Goal: Information Seeking & Learning: Learn about a topic

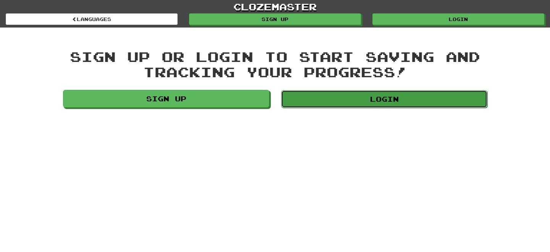
click at [348, 104] on link "Login" at bounding box center [384, 99] width 206 height 18
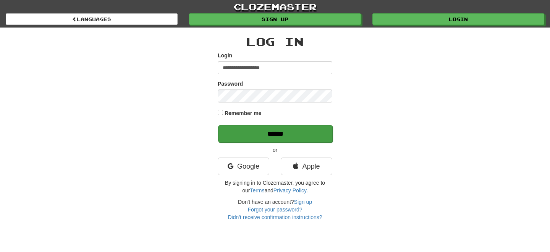
type input "**********"
click at [247, 135] on input "******" at bounding box center [275, 134] width 115 height 18
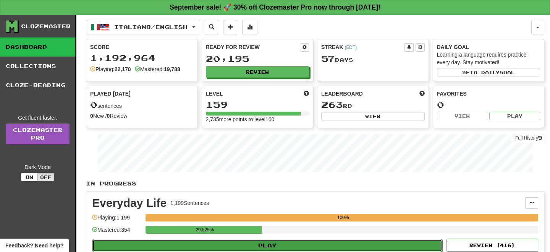
click at [297, 242] on button "Play" at bounding box center [267, 245] width 350 height 13
select select "**"
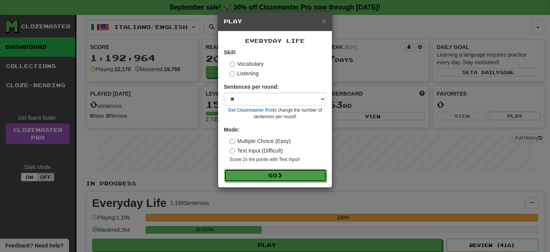
click at [264, 174] on button "Go" at bounding box center [275, 175] width 102 height 13
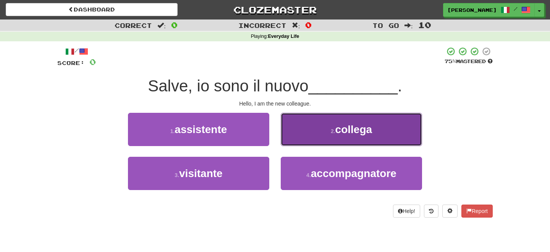
click at [311, 141] on button "2 . collega" at bounding box center [351, 129] width 141 height 33
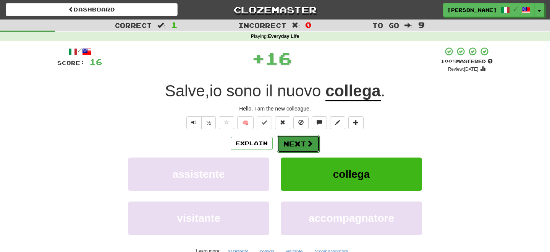
click at [296, 143] on button "Next" at bounding box center [298, 144] width 43 height 18
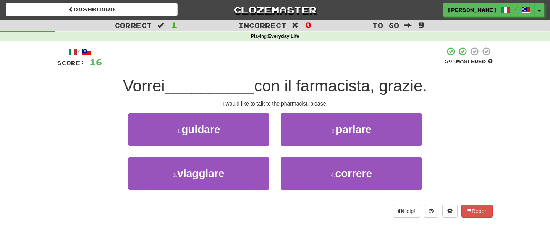
click at [284, 221] on div "/ Score: 16 50 % Mastered Vorrei __________ con il farmacista, grazie. I would …" at bounding box center [275, 134] width 436 height 187
click at [322, 134] on button "2 . parlare" at bounding box center [351, 129] width 141 height 33
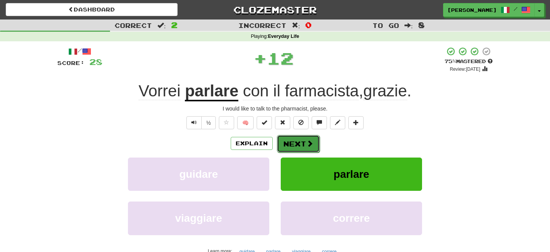
click at [307, 141] on span at bounding box center [309, 143] width 7 height 7
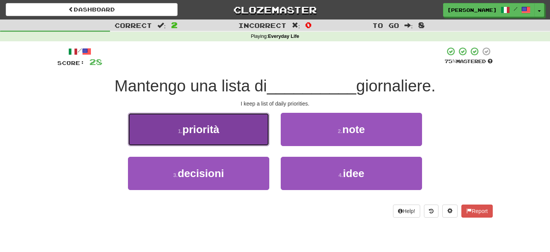
drag, startPoint x: 233, startPoint y: 134, endPoint x: 243, endPoint y: 136, distance: 10.7
click at [239, 136] on button "1 . priorità" at bounding box center [198, 129] width 141 height 33
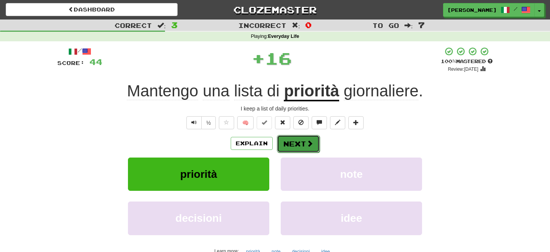
click at [287, 143] on button "Next" at bounding box center [298, 144] width 43 height 18
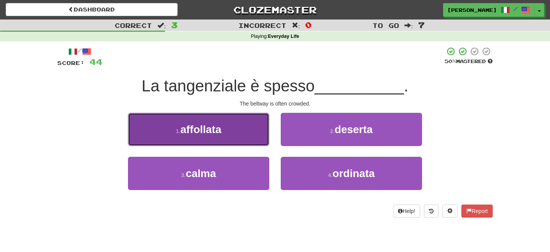
drag, startPoint x: 200, startPoint y: 127, endPoint x: 210, endPoint y: 134, distance: 12.0
click at [207, 133] on span "affollata" at bounding box center [200, 129] width 41 height 12
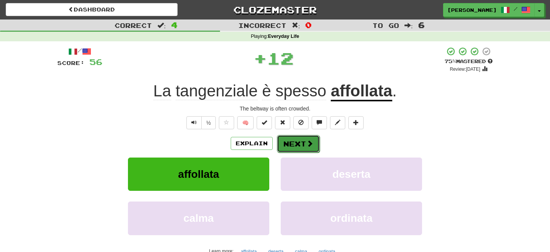
click at [308, 145] on span at bounding box center [309, 143] width 7 height 7
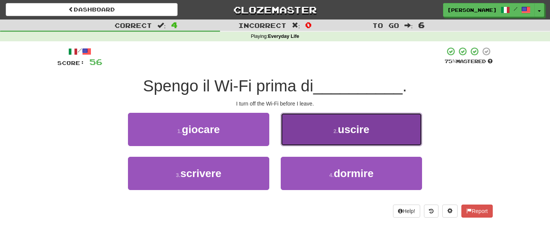
click at [340, 136] on button "2 . uscire" at bounding box center [351, 129] width 141 height 33
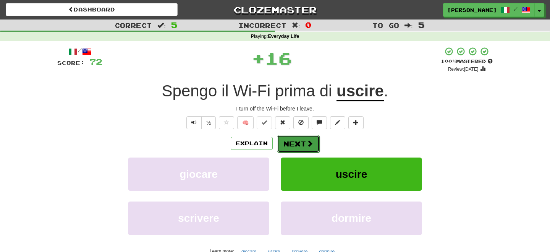
click at [300, 144] on button "Next" at bounding box center [298, 144] width 43 height 18
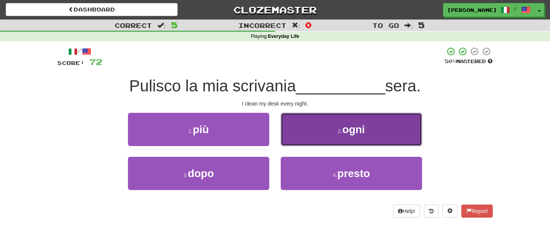
drag, startPoint x: 339, startPoint y: 136, endPoint x: 331, endPoint y: 136, distance: 7.7
click at [336, 136] on button "2 . ogni" at bounding box center [351, 129] width 141 height 33
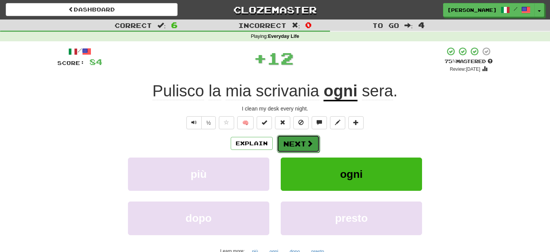
click at [300, 143] on button "Next" at bounding box center [298, 144] width 43 height 18
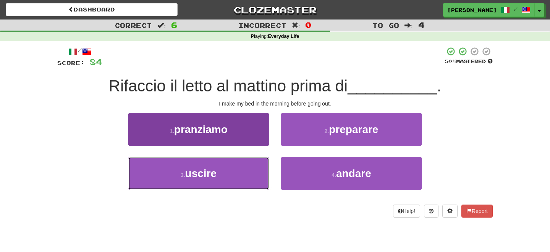
click at [221, 178] on button "3 . uscire" at bounding box center [198, 173] width 141 height 33
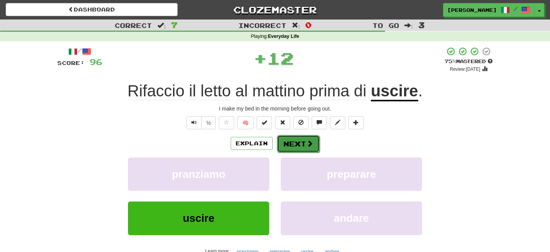
click at [296, 144] on button "Next" at bounding box center [298, 144] width 43 height 18
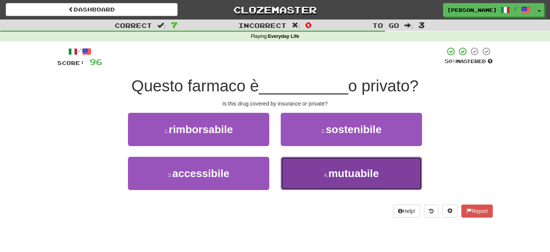
drag, startPoint x: 354, startPoint y: 177, endPoint x: 325, endPoint y: 168, distance: 30.0
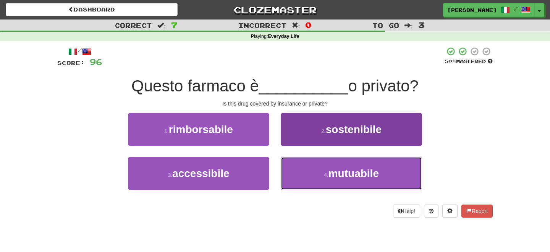
click at [354, 177] on span "mutuabile" at bounding box center [354, 173] width 50 height 12
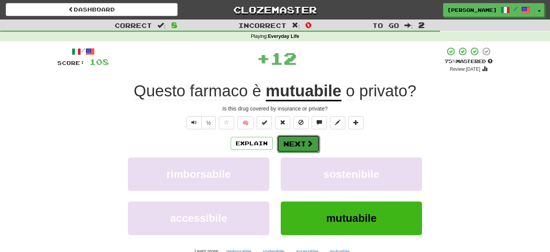
click at [291, 144] on button "Next" at bounding box center [298, 144] width 43 height 18
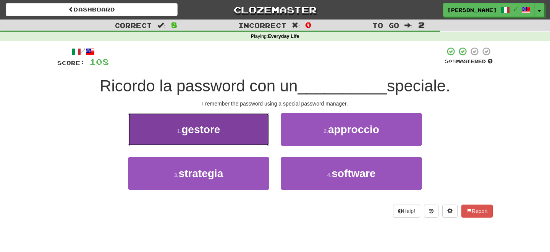
drag, startPoint x: 243, startPoint y: 138, endPoint x: 251, endPoint y: 139, distance: 8.1
click at [249, 139] on button "1 . gestore" at bounding box center [198, 129] width 141 height 33
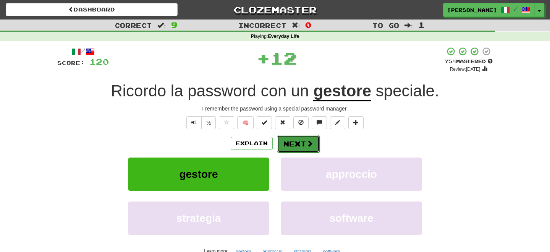
click at [284, 139] on button "Next" at bounding box center [298, 144] width 43 height 18
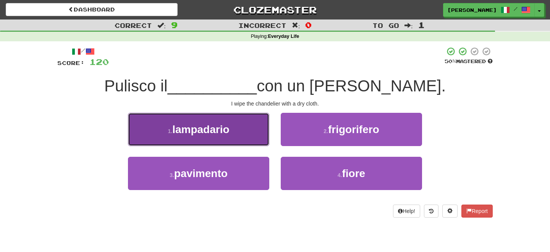
click at [257, 140] on button "1 . lampadario" at bounding box center [198, 129] width 141 height 33
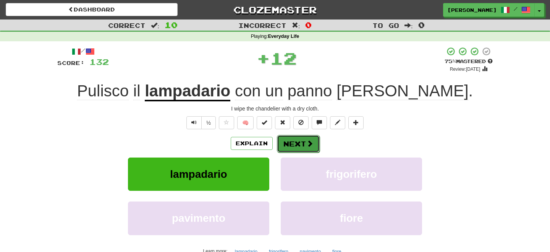
click at [298, 144] on button "Next" at bounding box center [298, 144] width 43 height 18
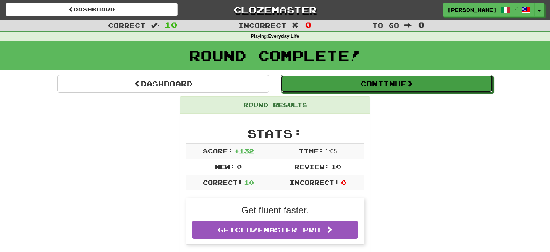
drag, startPoint x: 324, startPoint y: 87, endPoint x: 330, endPoint y: 90, distance: 7.2
click at [325, 87] on button "Continue" at bounding box center [387, 84] width 212 height 18
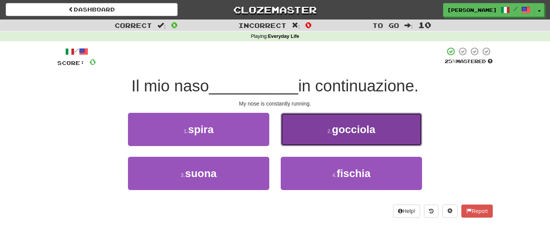
click at [334, 136] on button "2 . gocciola" at bounding box center [351, 129] width 141 height 33
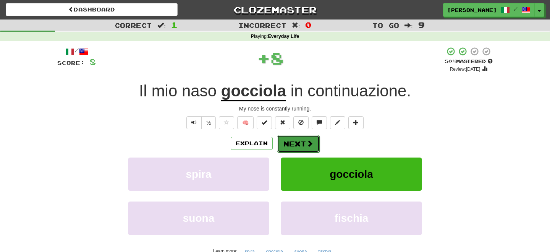
click at [294, 144] on button "Next" at bounding box center [298, 144] width 43 height 18
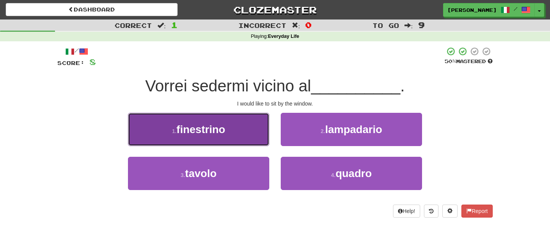
click at [253, 138] on button "1 . finestrino" at bounding box center [198, 129] width 141 height 33
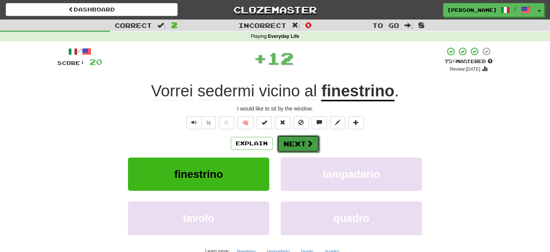
click at [285, 142] on button "Next" at bounding box center [298, 144] width 43 height 18
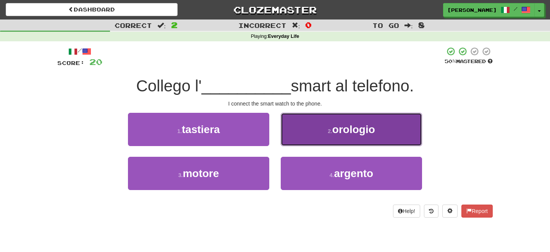
click at [330, 139] on button "2 . orologio" at bounding box center [351, 129] width 141 height 33
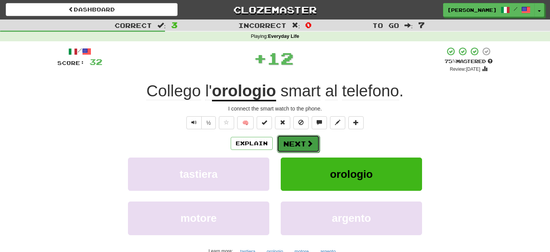
click at [301, 145] on button "Next" at bounding box center [298, 144] width 43 height 18
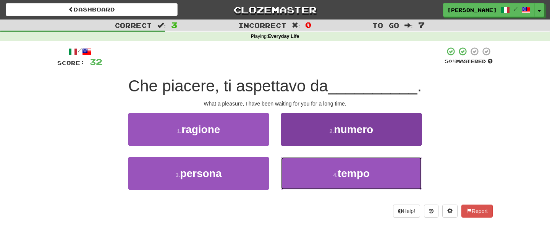
drag, startPoint x: 338, startPoint y: 177, endPoint x: 326, endPoint y: 162, distance: 19.6
click at [338, 177] on small "4 ." at bounding box center [335, 175] width 5 height 6
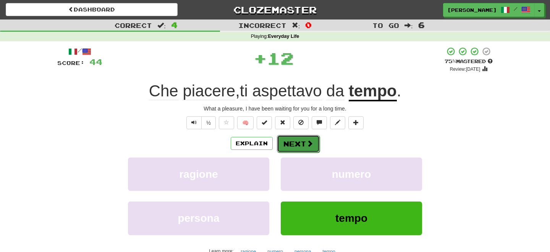
click at [306, 145] on button "Next" at bounding box center [298, 144] width 43 height 18
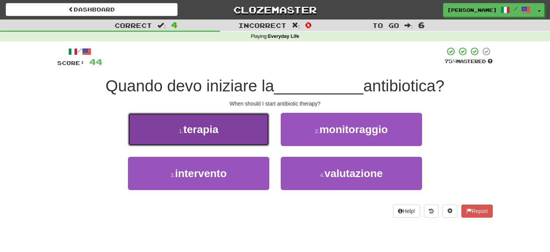
drag, startPoint x: 215, startPoint y: 133, endPoint x: 227, endPoint y: 136, distance: 12.1
click at [220, 136] on button "1 . terapia" at bounding box center [198, 129] width 141 height 33
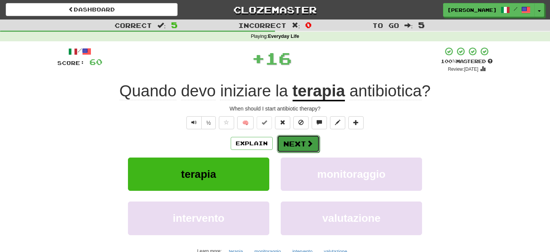
drag, startPoint x: 227, startPoint y: 136, endPoint x: 302, endPoint y: 144, distance: 75.7
click at [302, 144] on button "Next" at bounding box center [298, 144] width 43 height 18
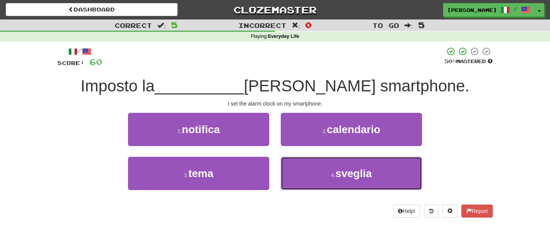
drag, startPoint x: 311, startPoint y: 171, endPoint x: 297, endPoint y: 154, distance: 21.4
click at [310, 170] on button "4 . sveglia" at bounding box center [351, 173] width 141 height 33
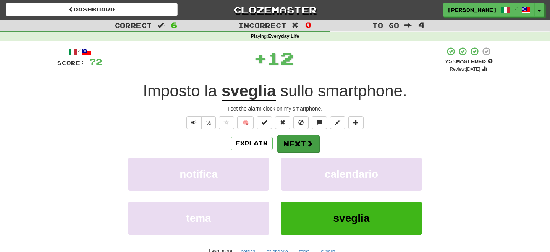
click at [295, 144] on button "Next" at bounding box center [298, 144] width 43 height 18
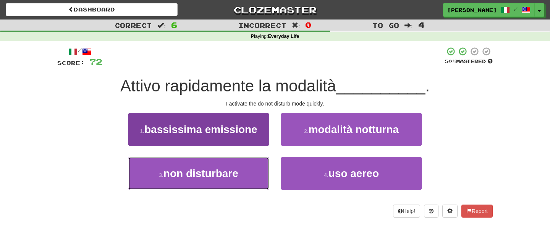
click at [220, 178] on span "non disturbare" at bounding box center [201, 173] width 75 height 12
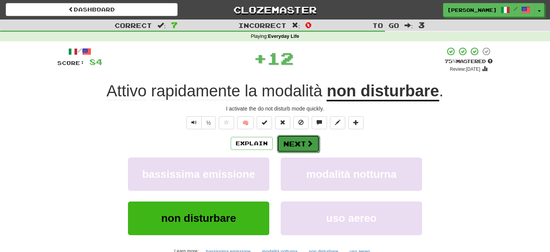
click at [295, 145] on button "Next" at bounding box center [298, 144] width 43 height 18
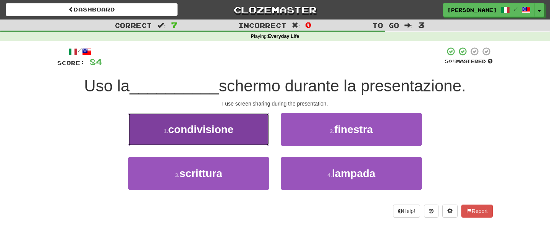
drag, startPoint x: 235, startPoint y: 136, endPoint x: 239, endPoint y: 138, distance: 4.5
click at [238, 137] on button "1 . condivisione" at bounding box center [198, 129] width 141 height 33
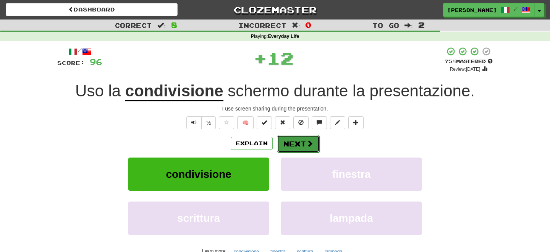
drag, startPoint x: 239, startPoint y: 138, endPoint x: 278, endPoint y: 144, distance: 39.0
click at [278, 144] on button "Next" at bounding box center [298, 144] width 43 height 18
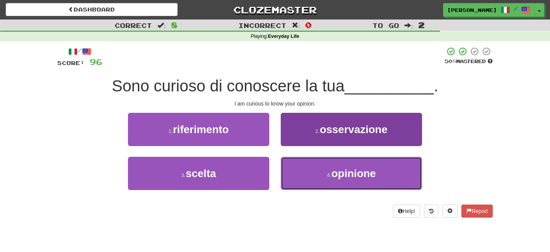
drag, startPoint x: 339, startPoint y: 172, endPoint x: 324, endPoint y: 158, distance: 20.3
click at [338, 170] on span "opinione" at bounding box center [354, 173] width 45 height 12
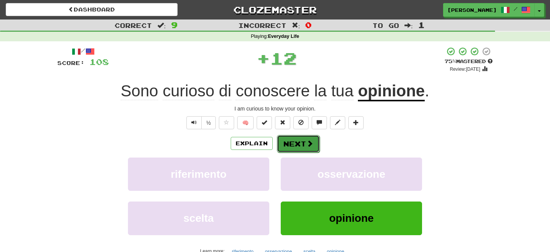
click at [309, 145] on span at bounding box center [309, 143] width 7 height 7
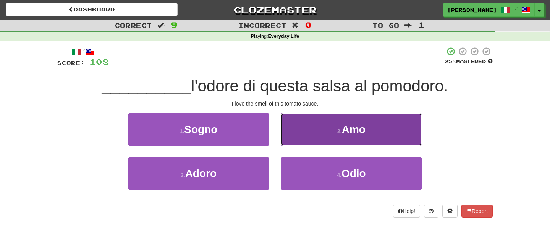
click at [322, 136] on button "2 . Amo" at bounding box center [351, 129] width 141 height 33
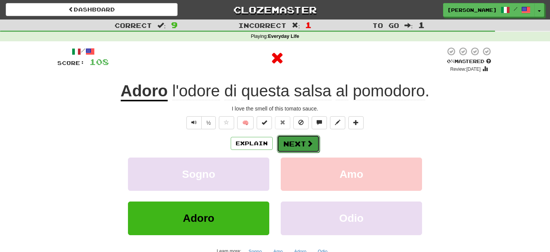
click at [294, 139] on button "Next" at bounding box center [298, 144] width 43 height 18
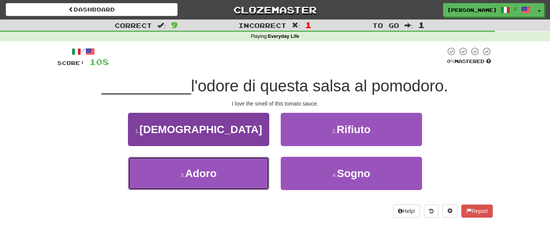
drag, startPoint x: 215, startPoint y: 170, endPoint x: 233, endPoint y: 160, distance: 20.6
click at [222, 168] on button "3 . Adoro" at bounding box center [198, 173] width 141 height 33
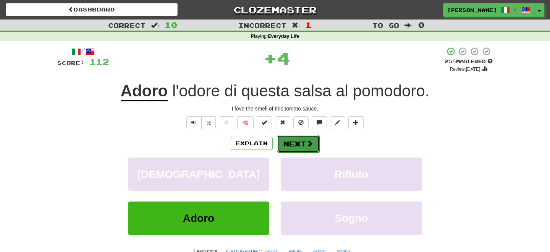
click at [284, 140] on button "Next" at bounding box center [298, 144] width 43 height 18
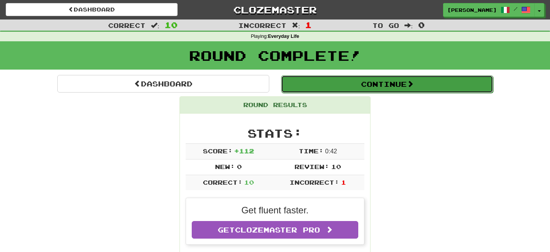
click at [316, 88] on button "Continue" at bounding box center [387, 84] width 212 height 18
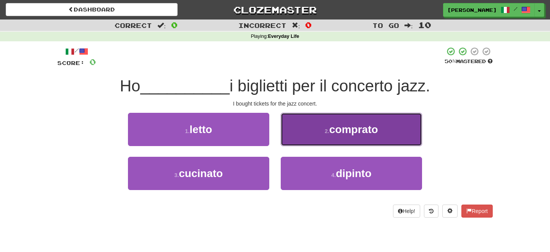
click at [316, 134] on button "2 . comprato" at bounding box center [351, 129] width 141 height 33
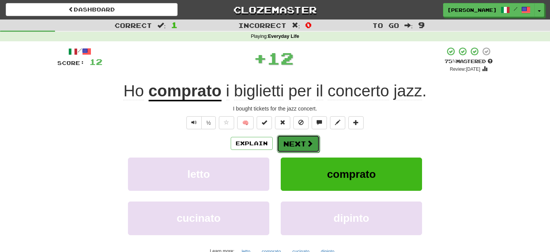
click at [297, 147] on button "Next" at bounding box center [298, 144] width 43 height 18
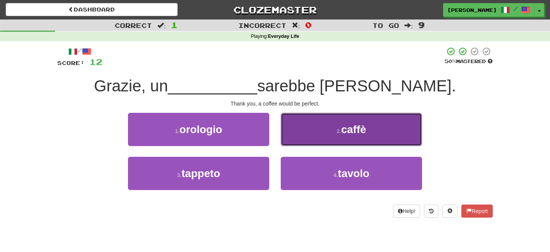
click at [332, 138] on button "2 . caffè" at bounding box center [351, 129] width 141 height 33
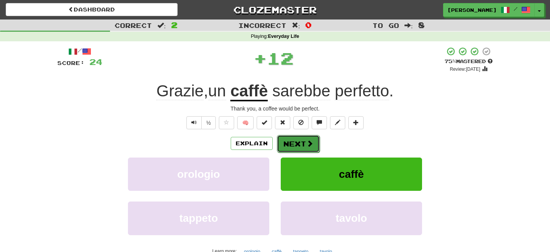
click at [297, 144] on button "Next" at bounding box center [298, 144] width 43 height 18
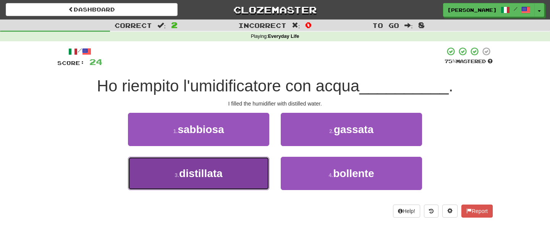
drag, startPoint x: 232, startPoint y: 176, endPoint x: 237, endPoint y: 172, distance: 6.6
click at [235, 173] on button "3 . distillata" at bounding box center [198, 173] width 141 height 33
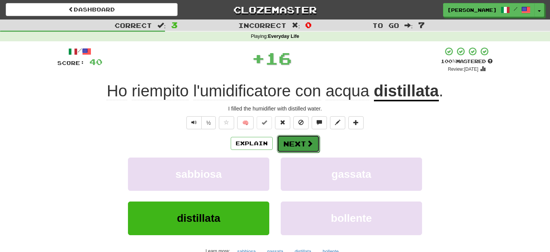
click at [293, 144] on button "Next" at bounding box center [298, 144] width 43 height 18
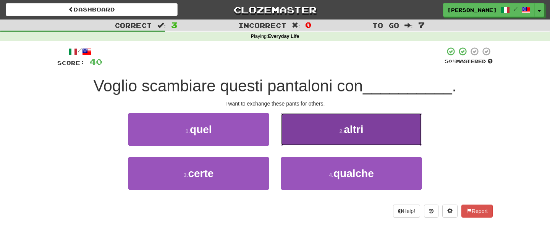
click at [315, 139] on button "2 . altri" at bounding box center [351, 129] width 141 height 33
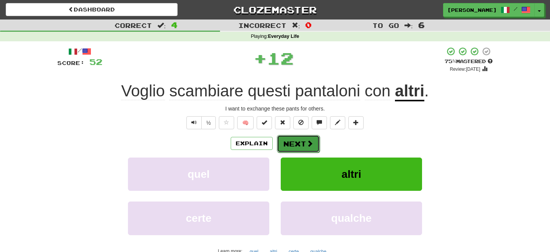
click at [309, 142] on span at bounding box center [309, 143] width 7 height 7
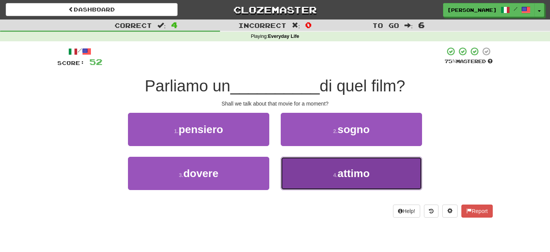
drag, startPoint x: 331, startPoint y: 176, endPoint x: 299, endPoint y: 154, distance: 39.0
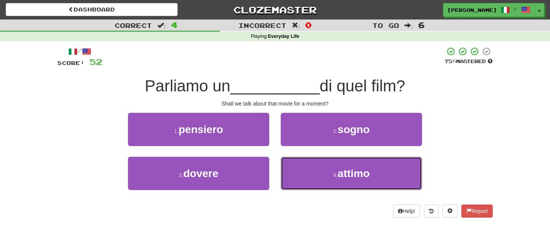
click at [330, 176] on button "4 . attimo" at bounding box center [351, 173] width 141 height 33
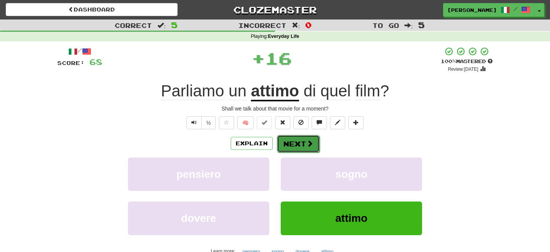
click at [296, 143] on button "Next" at bounding box center [298, 144] width 43 height 18
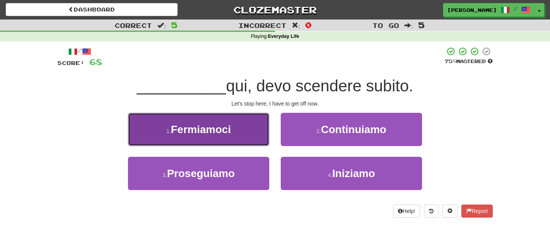
drag, startPoint x: 238, startPoint y: 134, endPoint x: 246, endPoint y: 136, distance: 8.0
click at [243, 136] on button "1 . Fermiamoci" at bounding box center [198, 129] width 141 height 33
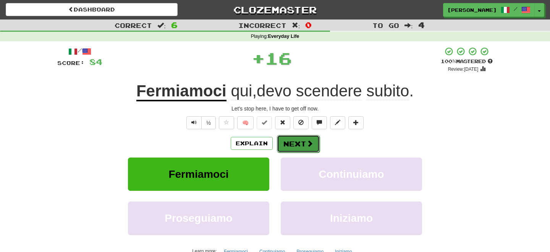
click at [287, 140] on button "Next" at bounding box center [298, 144] width 43 height 18
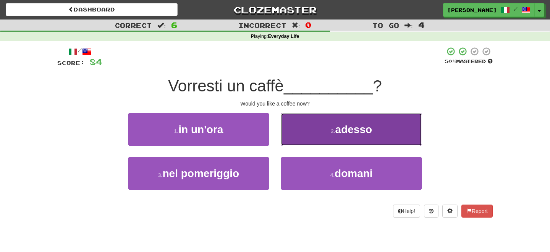
click at [328, 137] on button "2 . adesso" at bounding box center [351, 129] width 141 height 33
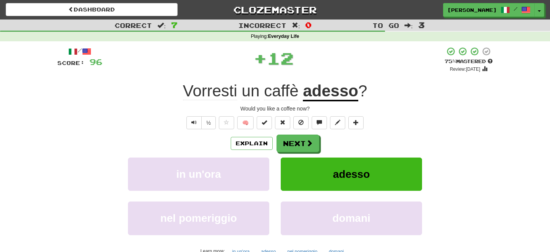
click at [299, 144] on button "Next" at bounding box center [298, 143] width 43 height 18
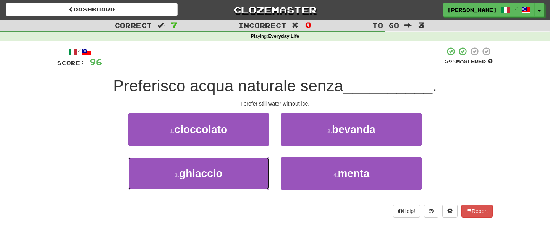
drag, startPoint x: 235, startPoint y: 175, endPoint x: 267, endPoint y: 155, distance: 37.5
click at [241, 170] on button "3 . ghiaccio" at bounding box center [198, 173] width 141 height 33
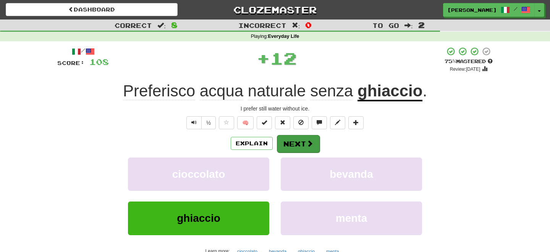
click at [305, 139] on button "Next" at bounding box center [298, 144] width 43 height 18
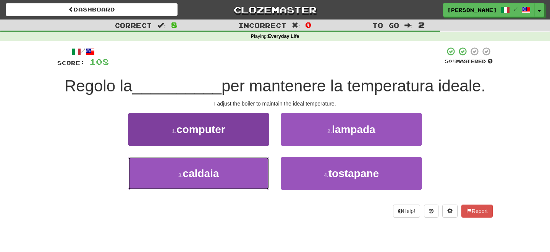
drag, startPoint x: 211, startPoint y: 180, endPoint x: 256, endPoint y: 167, distance: 46.8
click at [233, 175] on button "3 . caldaia" at bounding box center [198, 173] width 141 height 33
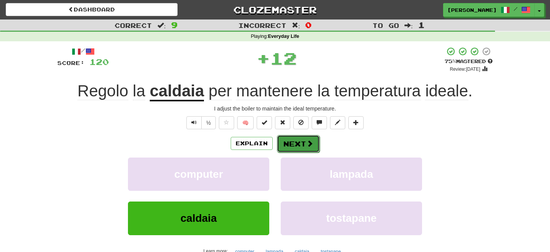
click at [313, 147] on button "Next" at bounding box center [298, 144] width 43 height 18
